Goal: Task Accomplishment & Management: Complete application form

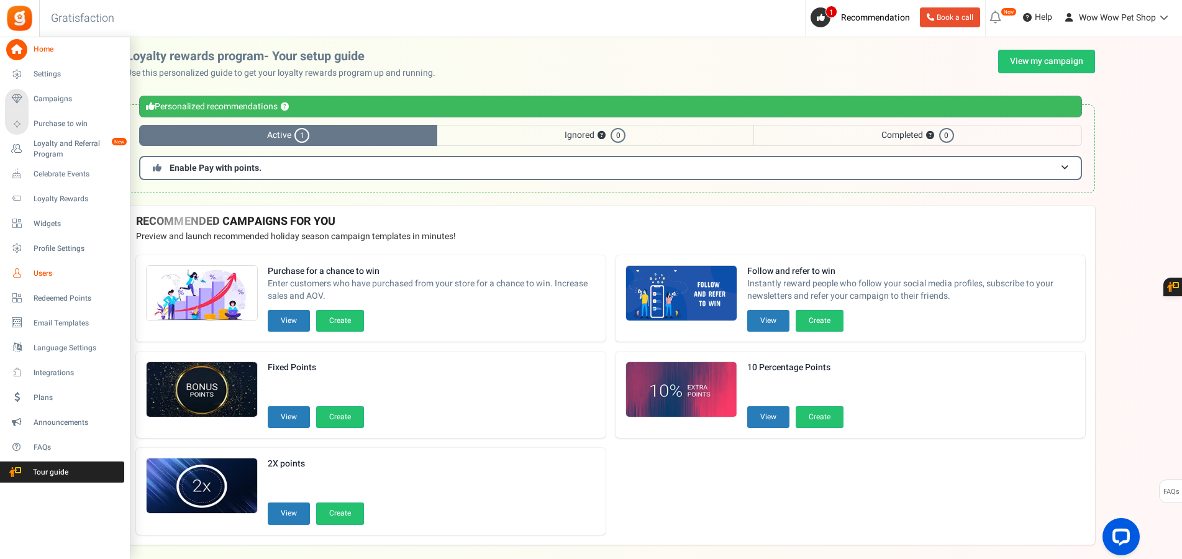
click at [50, 275] on span "Users" at bounding box center [77, 273] width 87 height 11
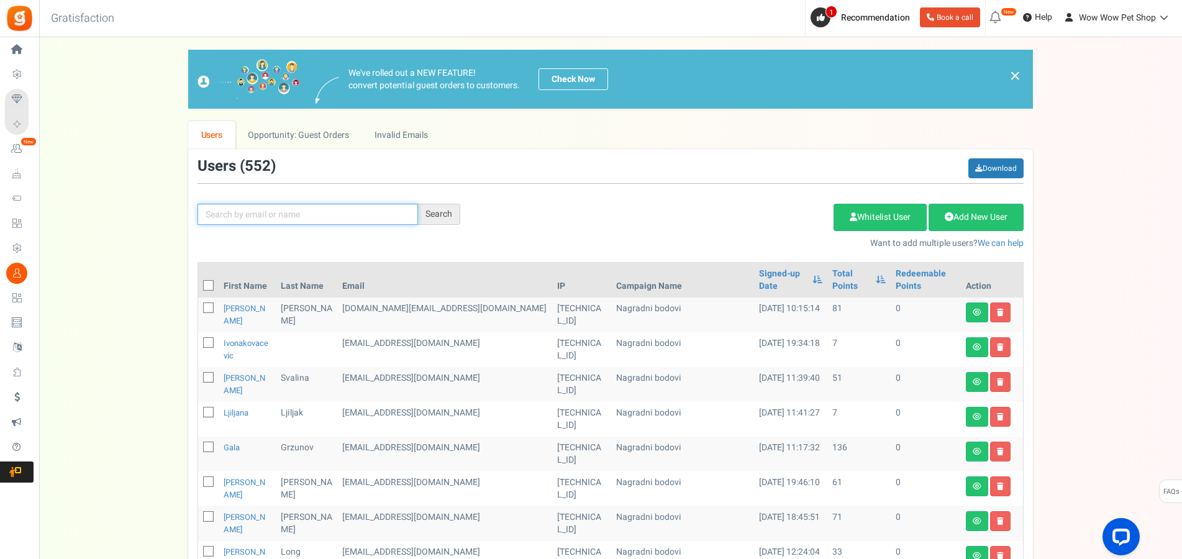
click at [287, 216] on input "text" at bounding box center [308, 214] width 221 height 21
type input "vlah"
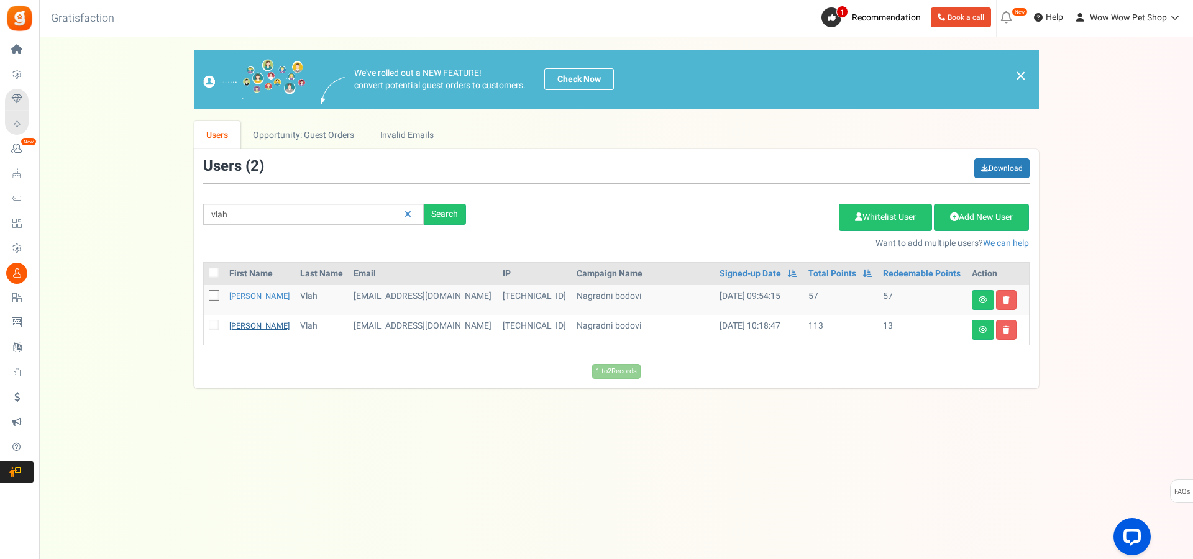
click at [240, 328] on link "[PERSON_NAME]" at bounding box center [259, 326] width 60 height 12
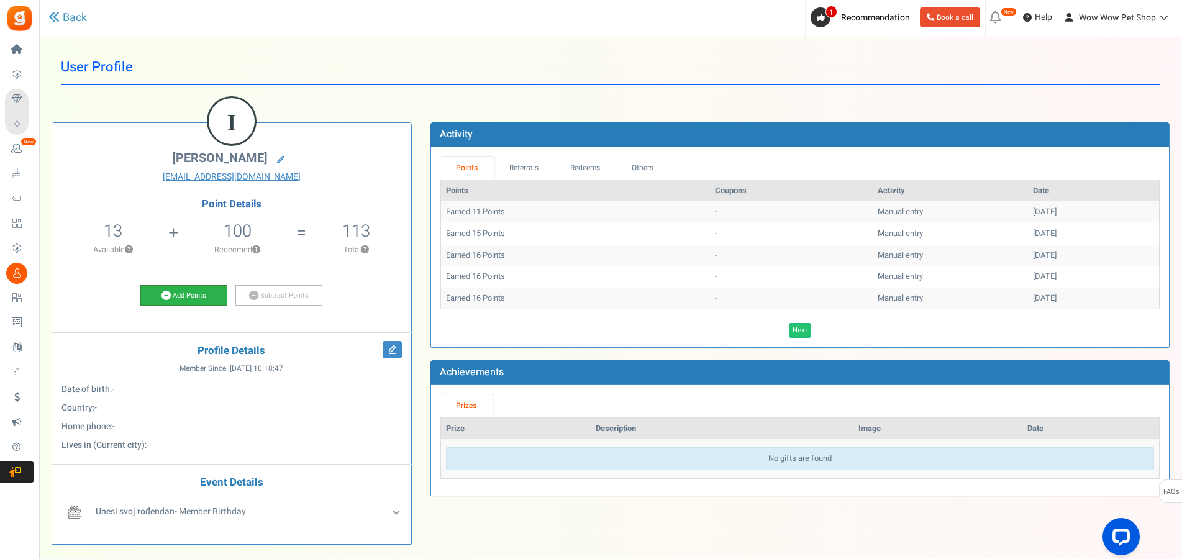
click at [176, 294] on link "Add Points" at bounding box center [183, 295] width 87 height 21
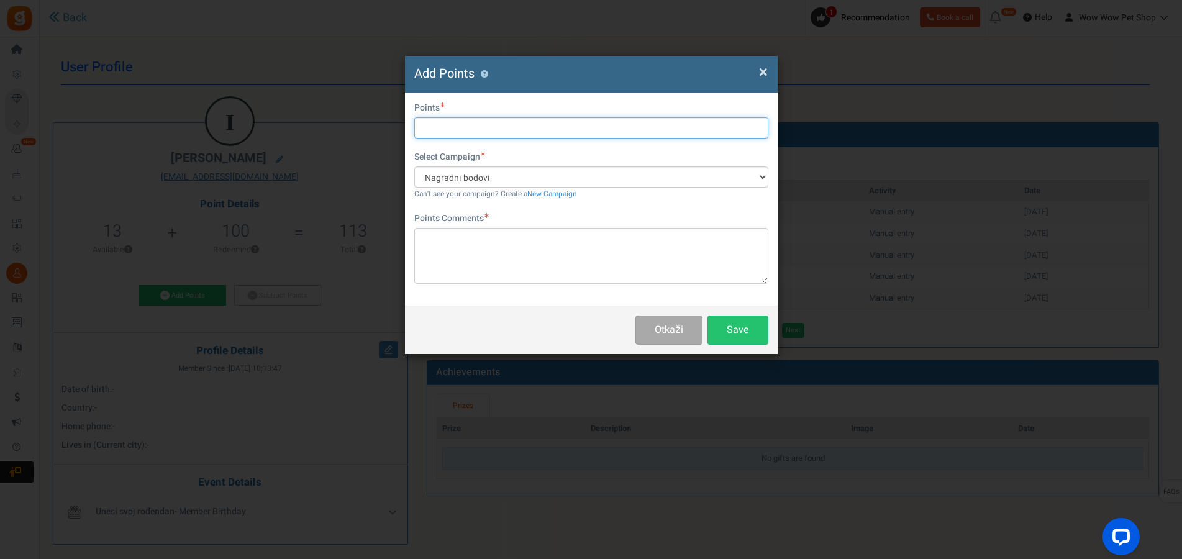
click at [516, 134] on input "text" at bounding box center [591, 127] width 354 height 21
type input "16"
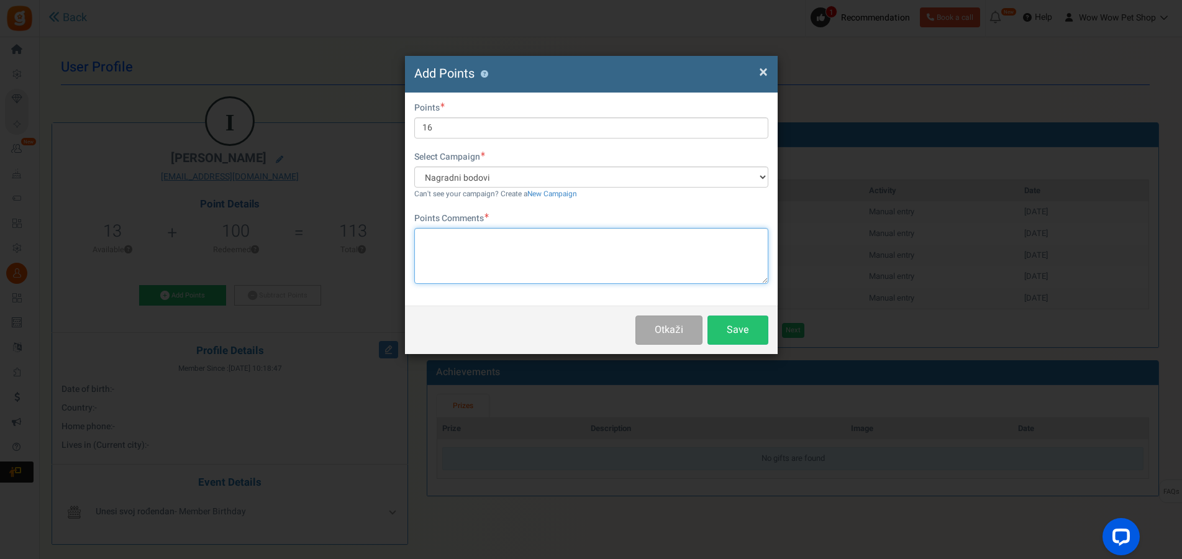
click at [567, 263] on textarea at bounding box center [591, 256] width 354 height 56
type textarea "Račun br. 1283"
click at [739, 329] on button "Save" at bounding box center [738, 330] width 61 height 29
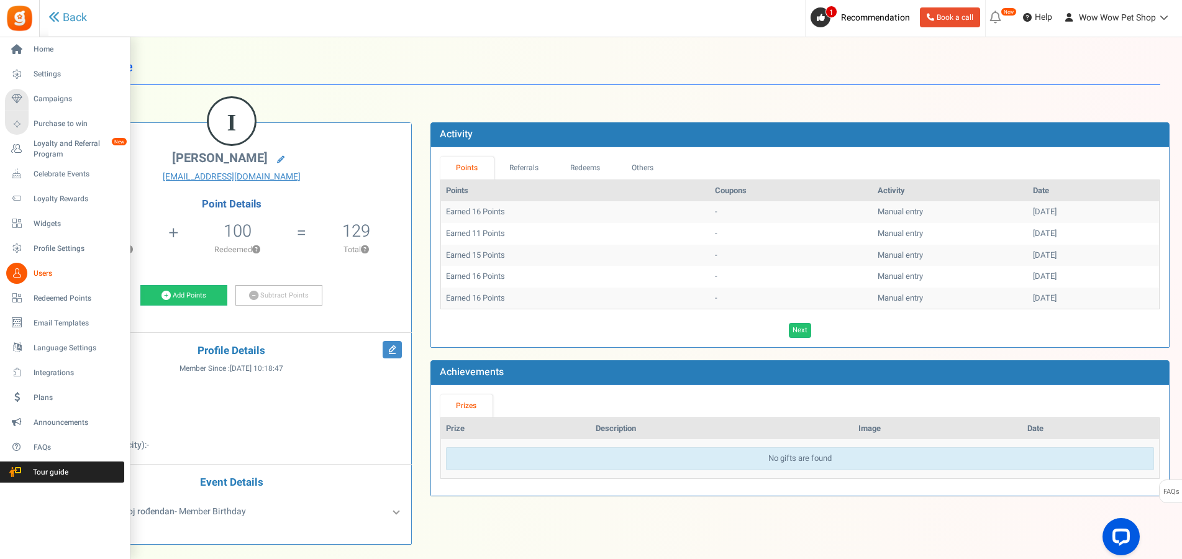
click at [22, 277] on icon at bounding box center [16, 273] width 21 height 21
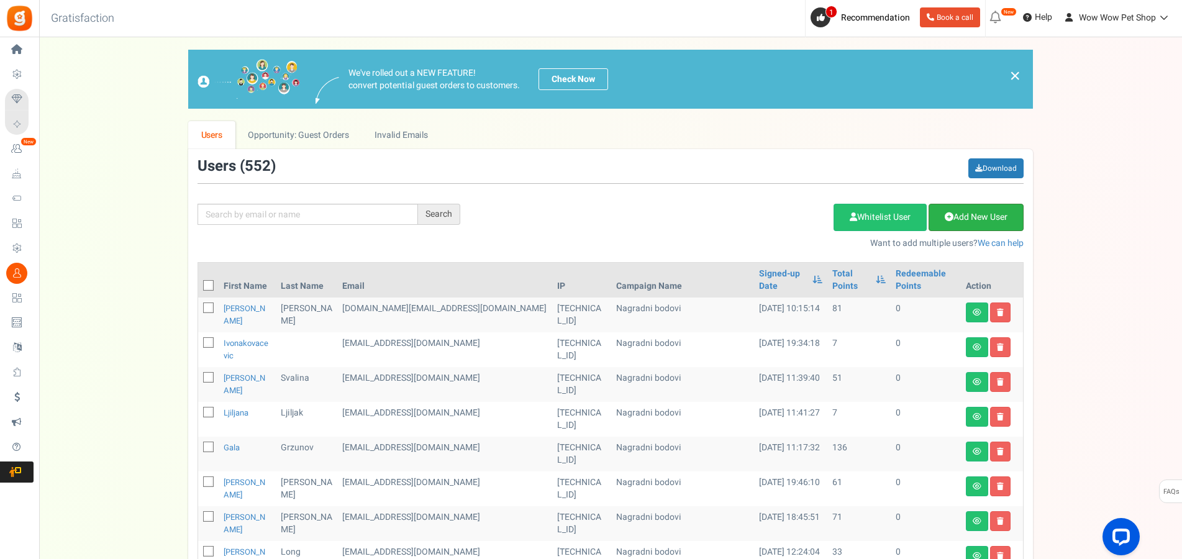
click at [978, 216] on link "Add New User" at bounding box center [976, 217] width 95 height 27
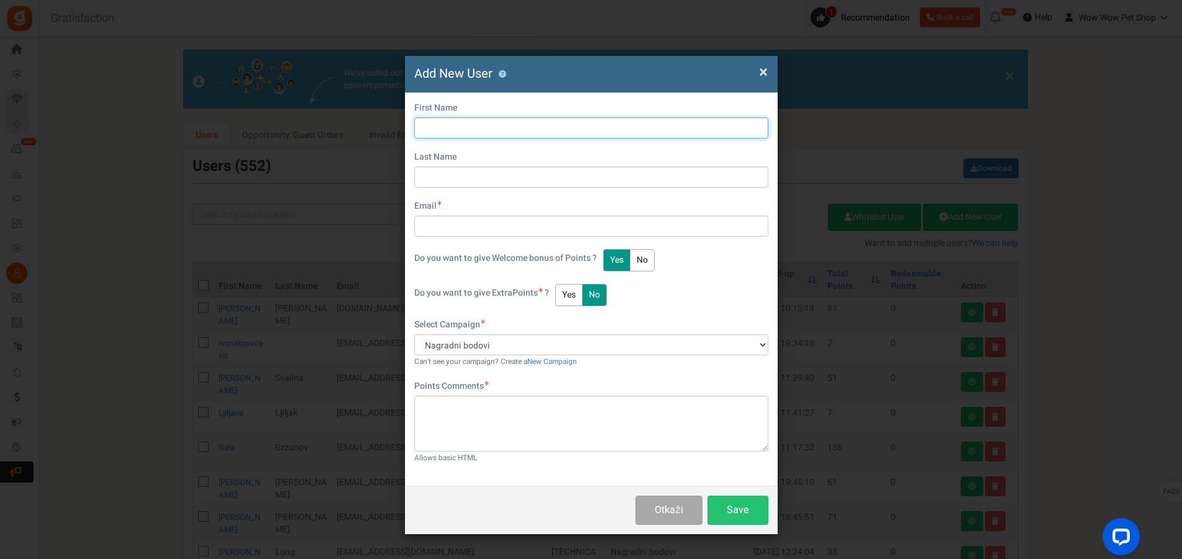
click at [469, 136] on input "text" at bounding box center [591, 127] width 354 height 21
type input "Venko"
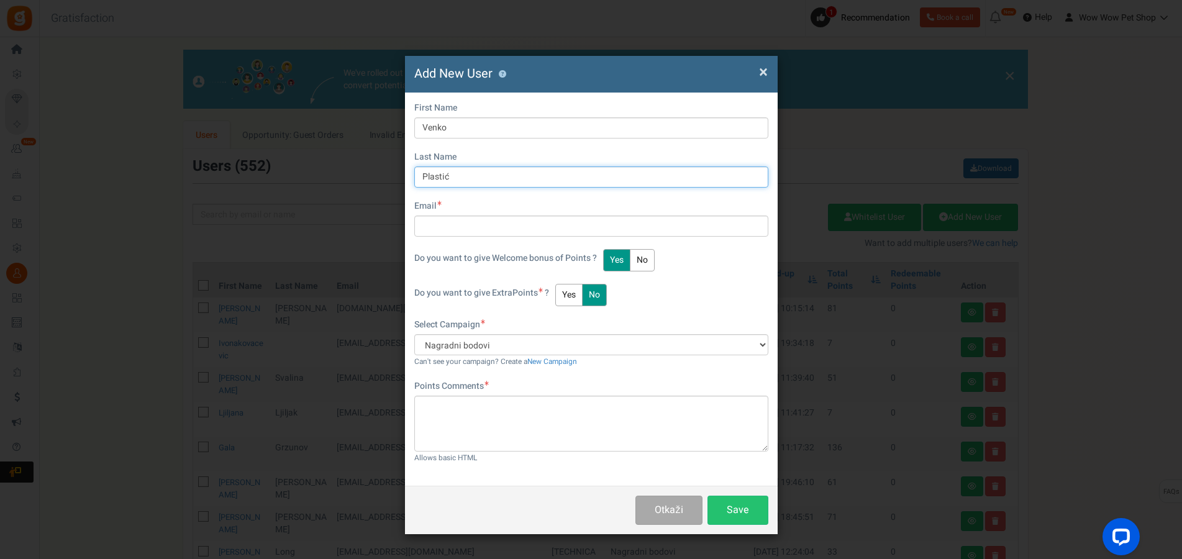
type input "Plastić"
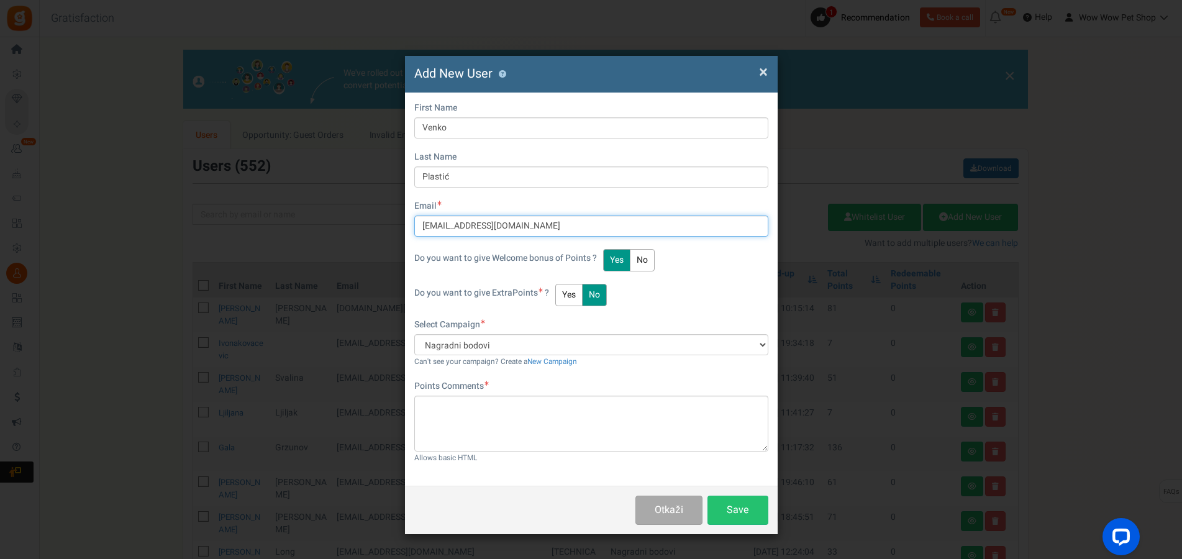
type input "[EMAIL_ADDRESS][DOMAIN_NAME]"
click at [580, 288] on button "Yes" at bounding box center [568, 295] width 27 height 22
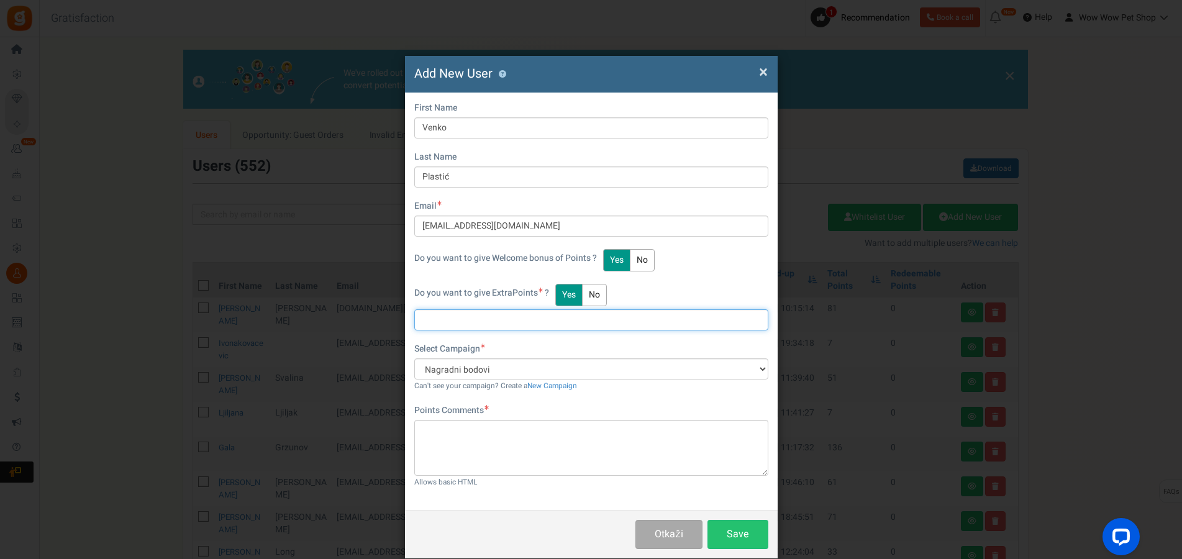
click at [486, 319] on input "text" at bounding box center [591, 319] width 354 height 21
click at [461, 314] on input "text" at bounding box center [591, 319] width 354 height 21
type input "27"
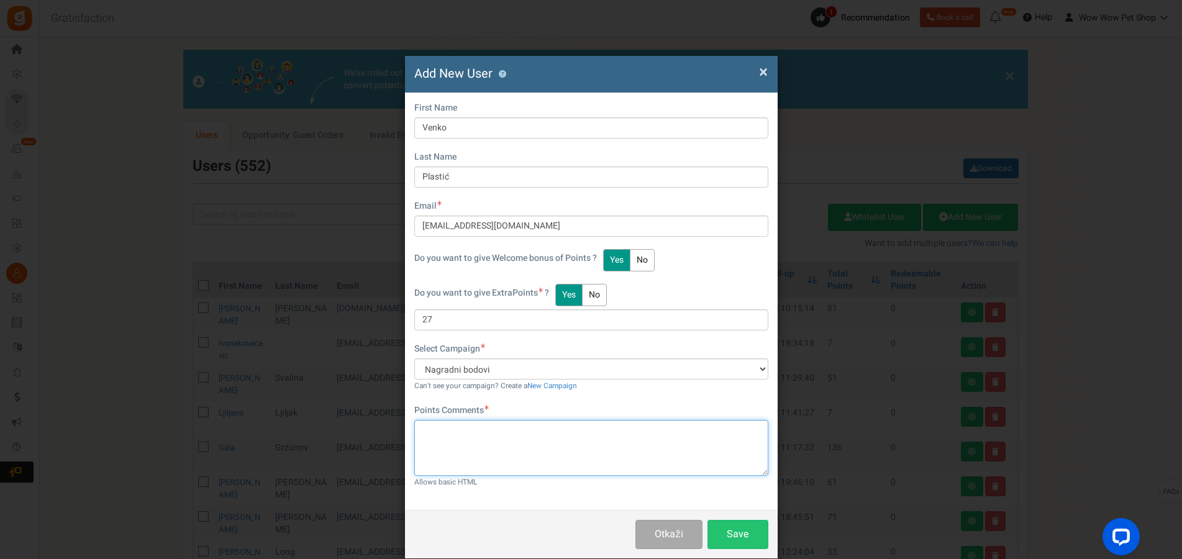
click at [491, 458] on textarea at bounding box center [591, 448] width 354 height 56
paste textarea "1284"
type textarea "Račun br. 1284"
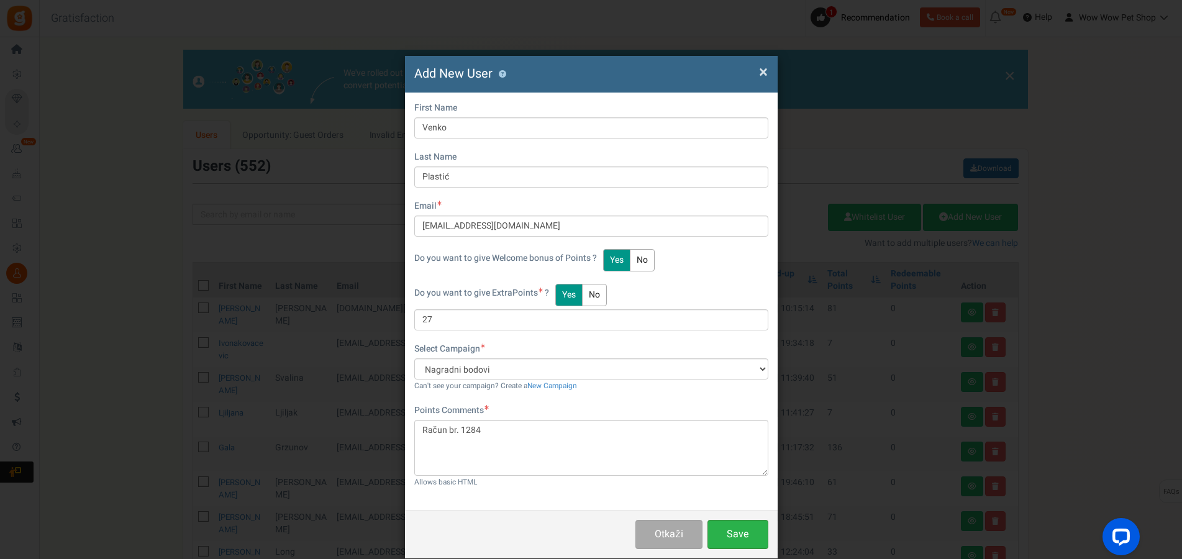
click at [723, 530] on button "Save" at bounding box center [738, 534] width 61 height 29
